Goal: Contribute content

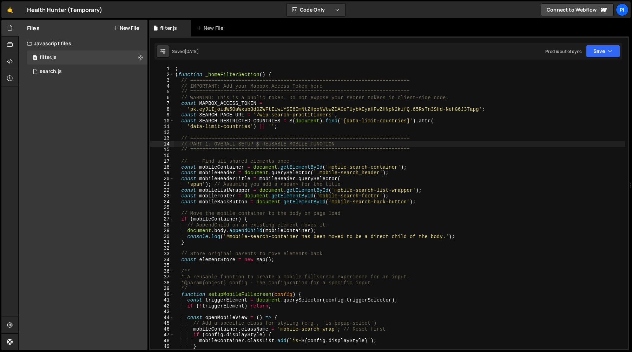
click at [289, 126] on div "; ( function _homeFilterSection ( ) { // ======================================…" at bounding box center [399, 213] width 451 height 295
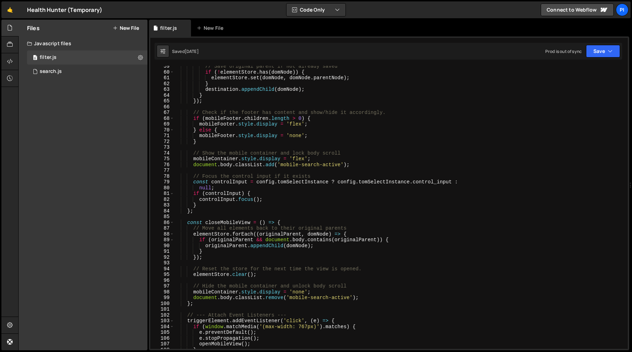
scroll to position [360, 0]
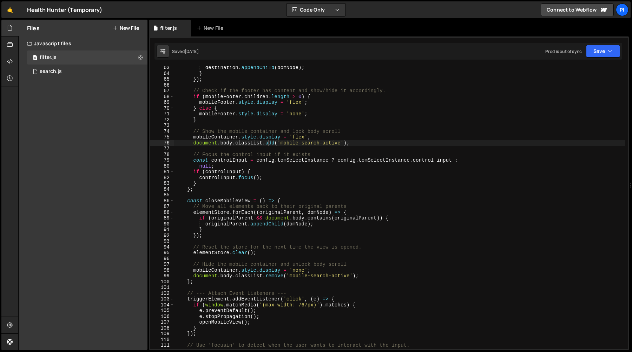
click at [268, 145] on div "destination . appendChild ( domNode ) ; } }) ; // Check if the footer has conte…" at bounding box center [399, 212] width 451 height 295
type textarea "document.body.classList.add('mobile-search-active');"
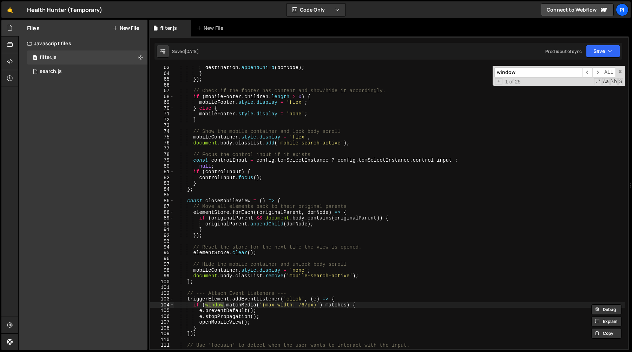
type input "window"
type textarea "if (window.matchMedia('(max-width: 767px)').matches) {"
click at [204, 305] on div "destination . appendChild ( domNode ) ; } }) ; // Check if the footer has conte…" at bounding box center [399, 207] width 451 height 283
click at [347, 305] on div "destination . appendChild ( domNode ) ; } }) ; // Check if the footer has conte…" at bounding box center [399, 212] width 451 height 295
click at [192, 305] on div "destination . appendChild ( domNode ) ; } }) ; // Check if the footer has conte…" at bounding box center [399, 212] width 451 height 295
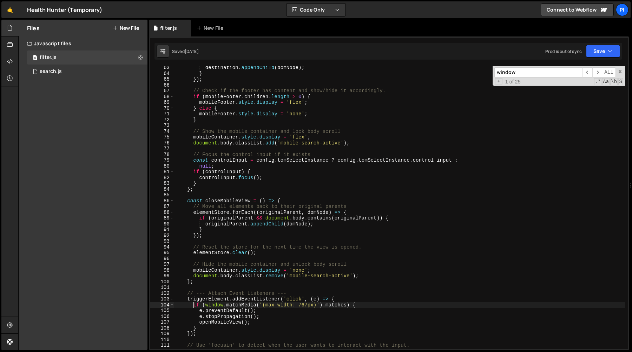
click at [349, 305] on div "destination . appendChild ( domNode ) ; } }) ; // Check if the footer has conte…" at bounding box center [399, 212] width 451 height 295
click at [129, 30] on button "New File" at bounding box center [126, 28] width 26 height 6
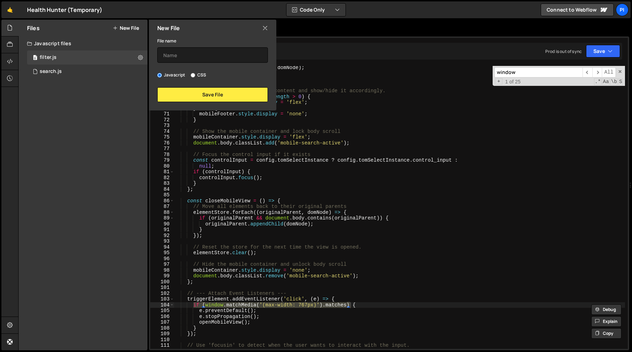
click at [197, 74] on label "CSS" at bounding box center [198, 75] width 15 height 7
click at [195, 74] on input "CSS" at bounding box center [193, 75] width 5 height 5
radio input "true"
click at [207, 59] on input "text" at bounding box center [212, 54] width 111 height 15
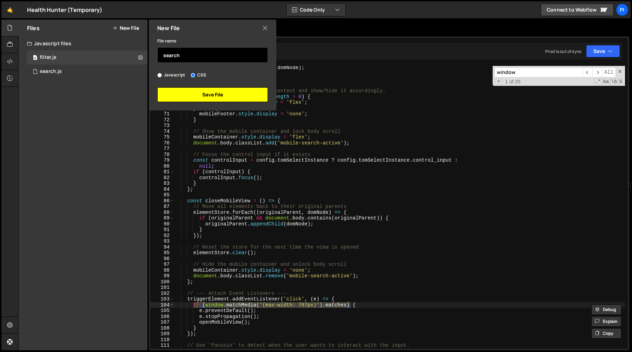
type input "search"
click at [226, 92] on button "Save File" at bounding box center [212, 94] width 111 height 15
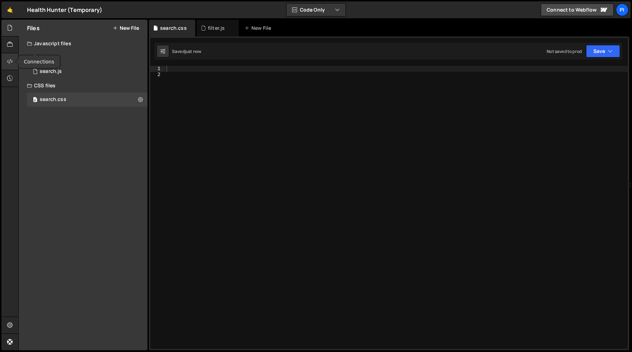
click at [5, 59] on div at bounding box center [9, 61] width 17 height 17
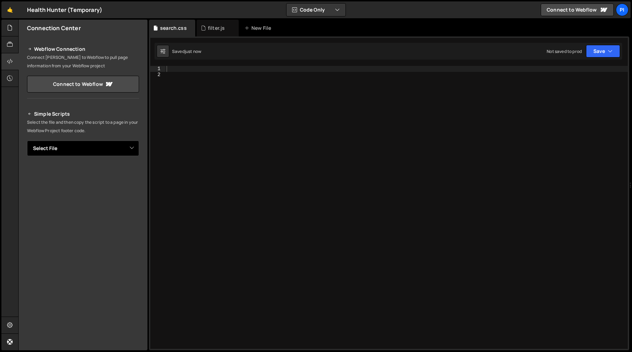
click at [104, 147] on select "Select File filter.js search.js search.css" at bounding box center [83, 148] width 112 height 15
select select "45743"
click at [27, 141] on select "Select File filter.js search.js search.css" at bounding box center [83, 148] width 112 height 15
click at [110, 172] on button "Copy" at bounding box center [118, 172] width 24 height 15
